Goal: Navigation & Orientation: Find specific page/section

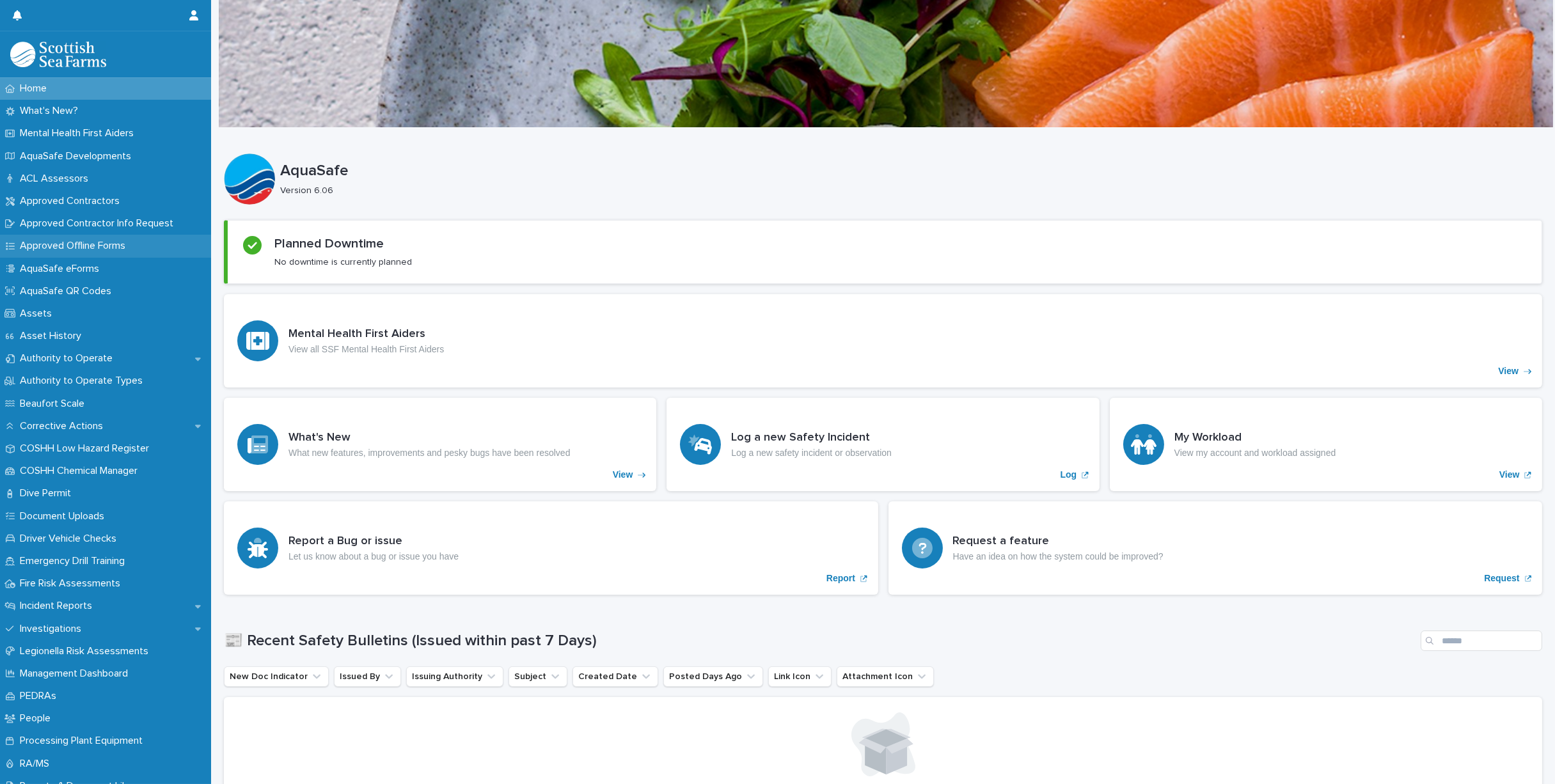
click at [66, 244] on p "Approved Offline Forms" at bounding box center [75, 246] width 121 height 12
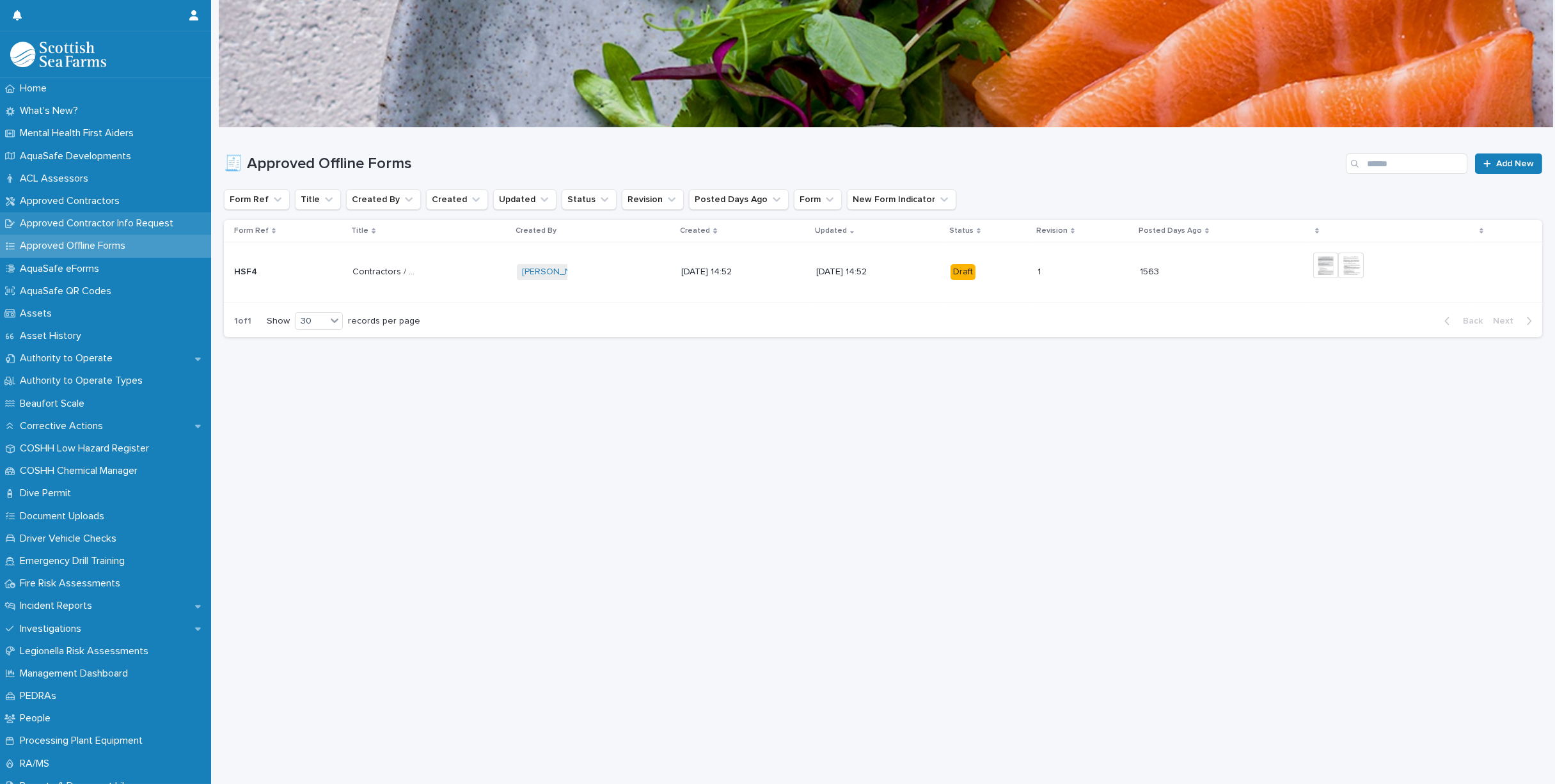
click at [73, 223] on p "Approved Contractor Info Request" at bounding box center [99, 223] width 169 height 12
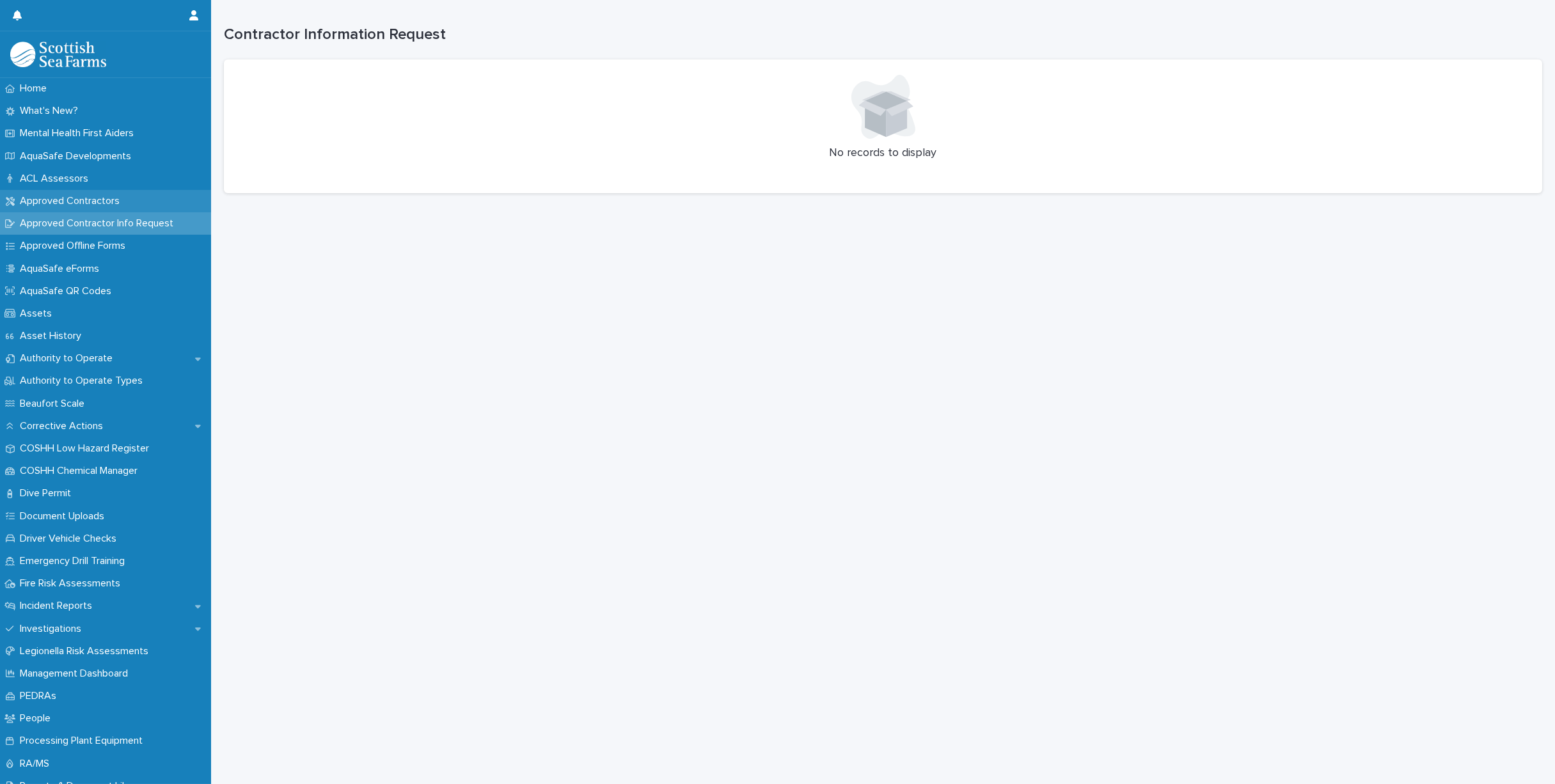
click at [76, 205] on p "Approved Contractors" at bounding box center [72, 201] width 115 height 12
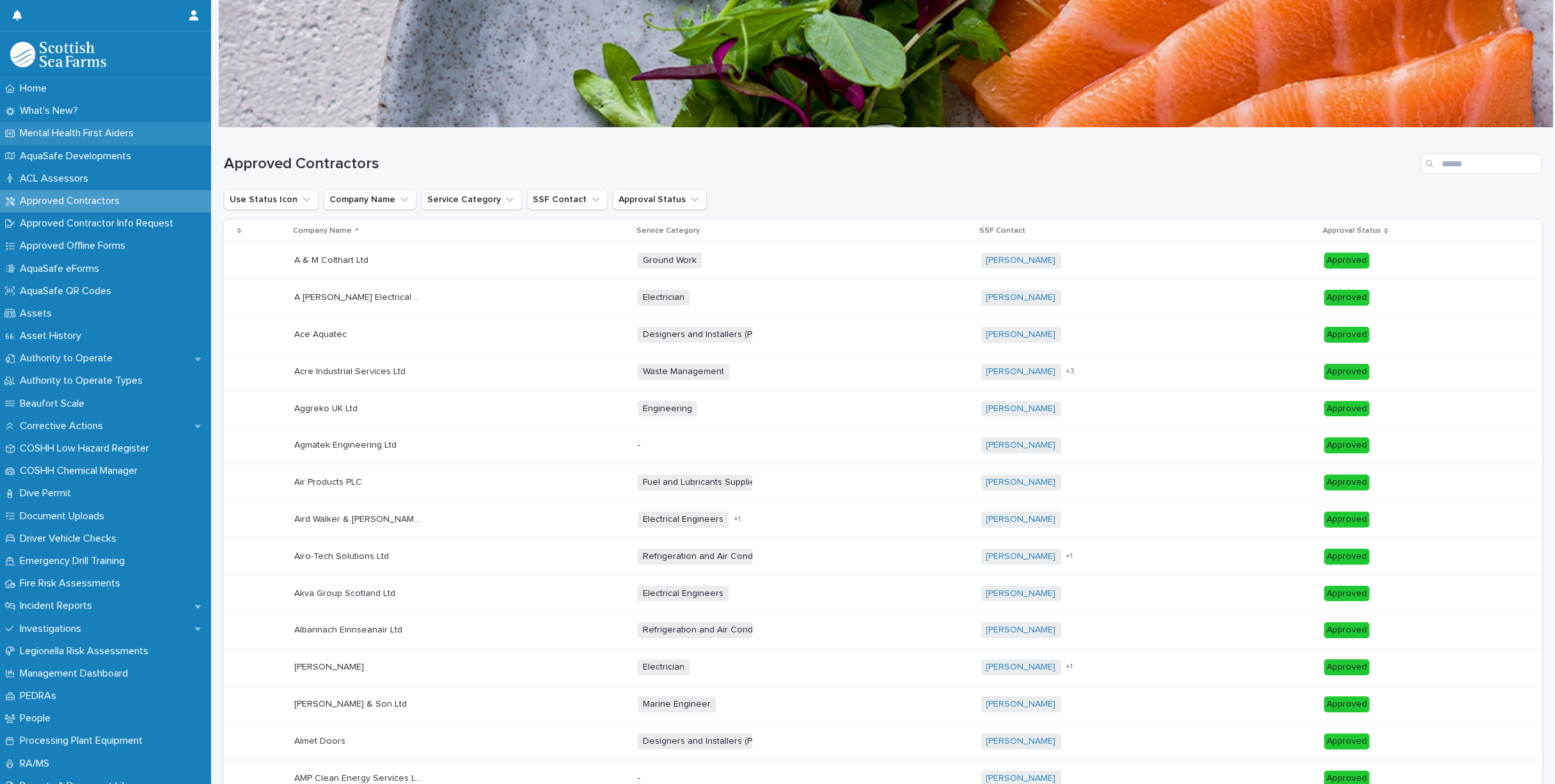
click at [73, 131] on p "Mental Health First Aiders" at bounding box center [79, 133] width 129 height 12
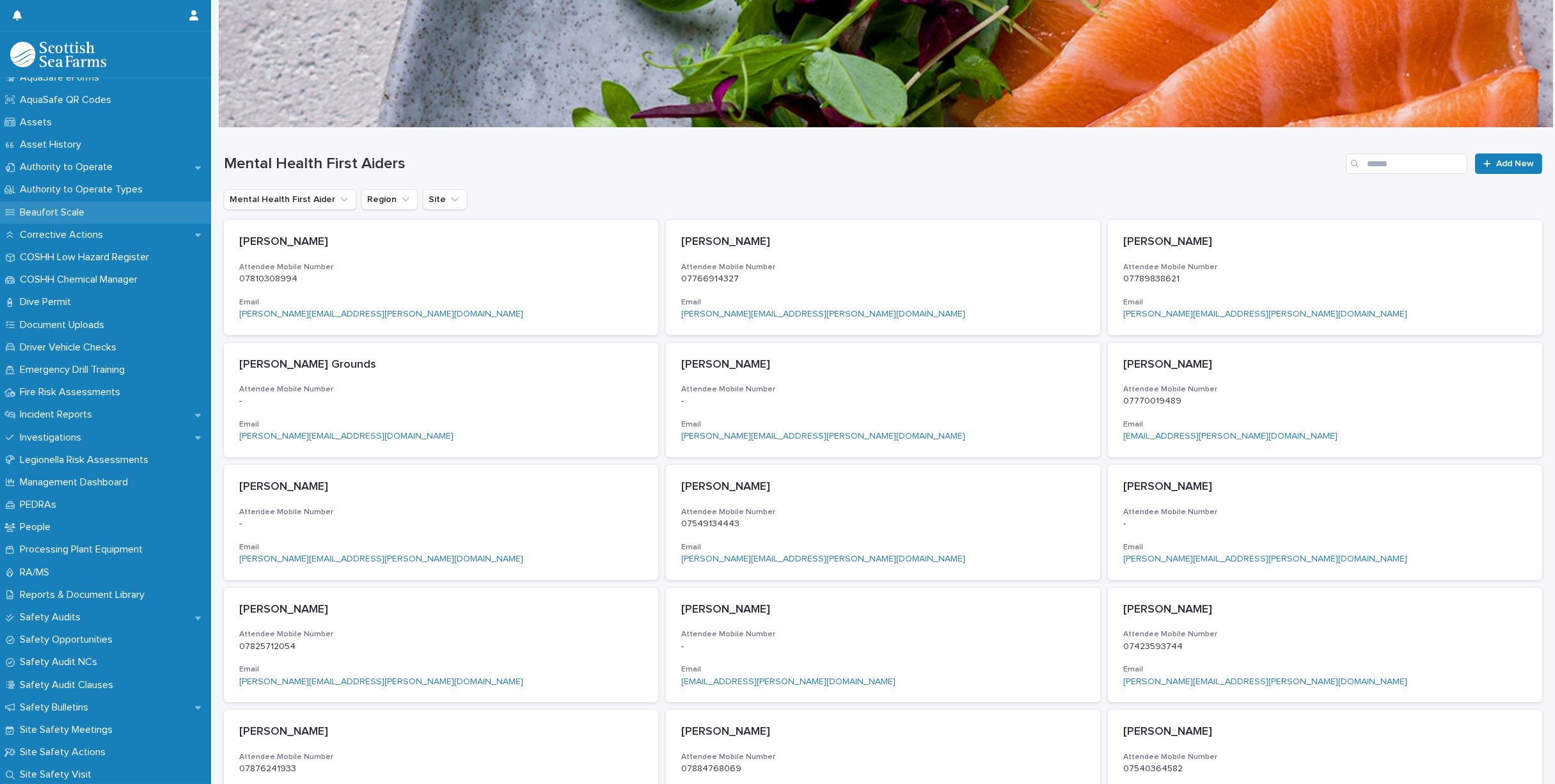
scroll to position [192, 0]
